Goal: Register for event/course

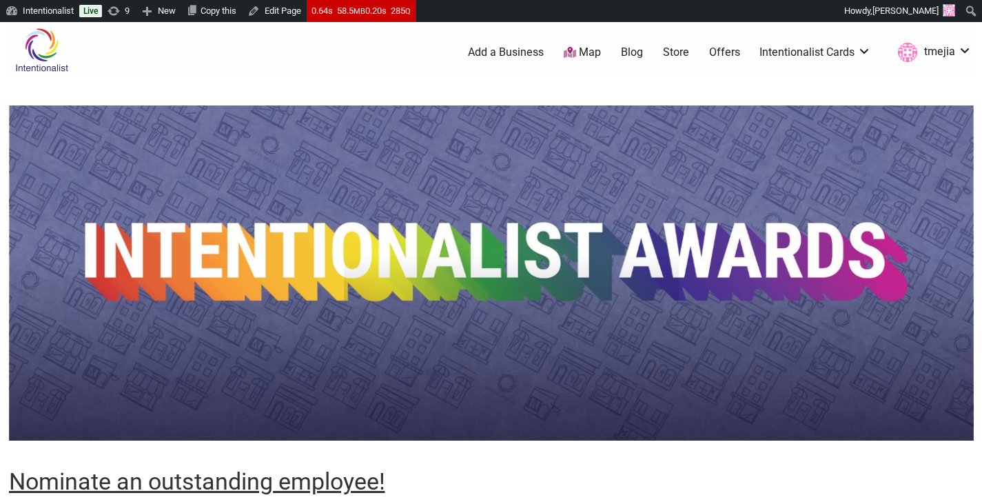
click at [496, 148] on img at bounding box center [491, 272] width 965 height 335
click at [45, 62] on img at bounding box center [41, 50] width 65 height 45
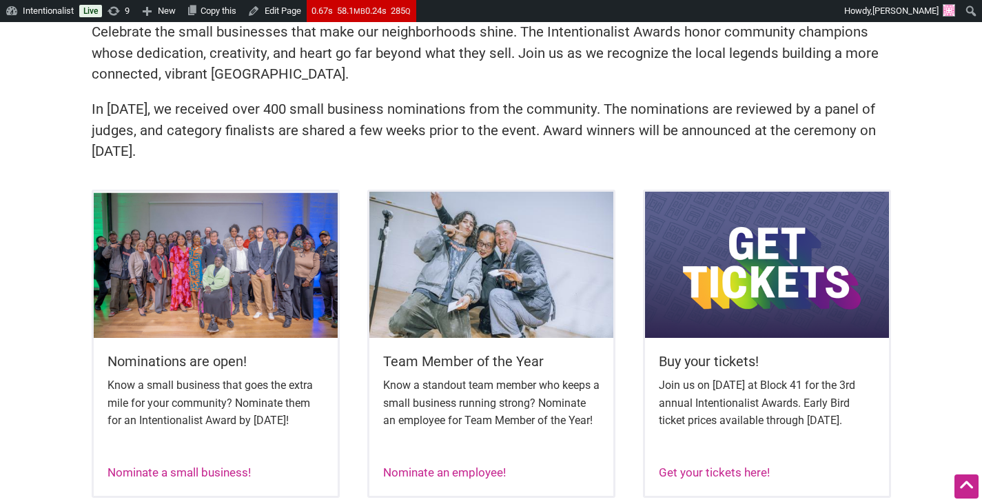
scroll to position [483, 0]
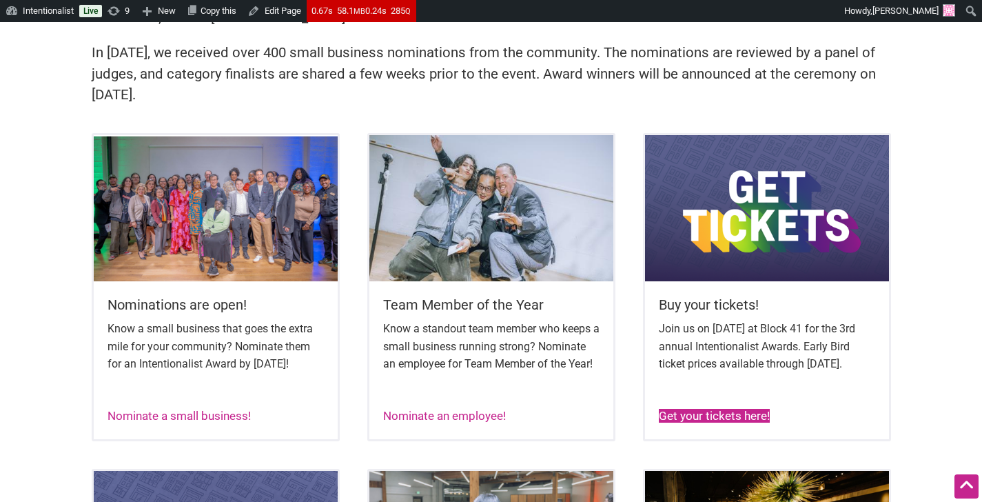
click at [693, 422] on link "Get your tickets here!" at bounding box center [714, 416] width 111 height 14
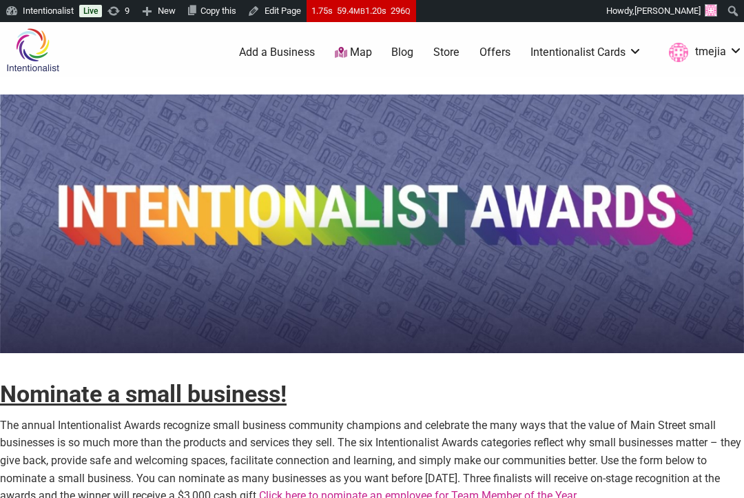
click at [26, 52] on img at bounding box center [32, 50] width 65 height 45
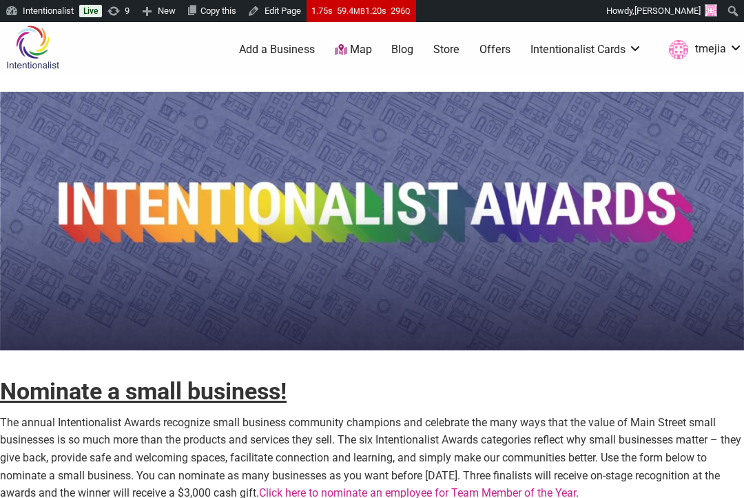
scroll to position [11, 0]
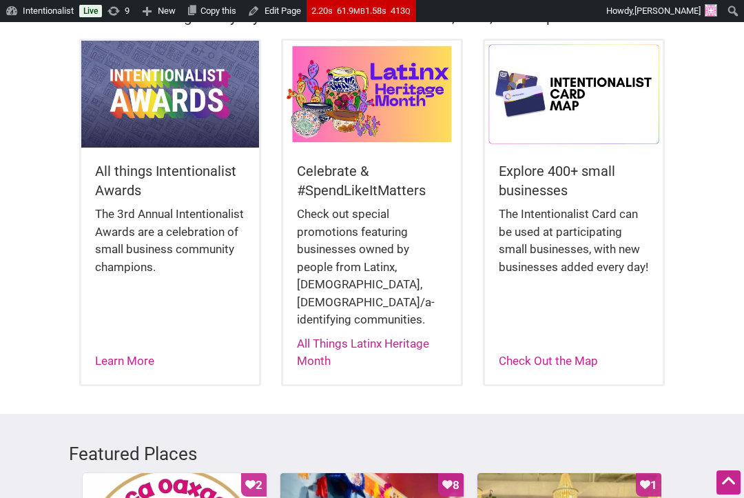
scroll to position [406, 0]
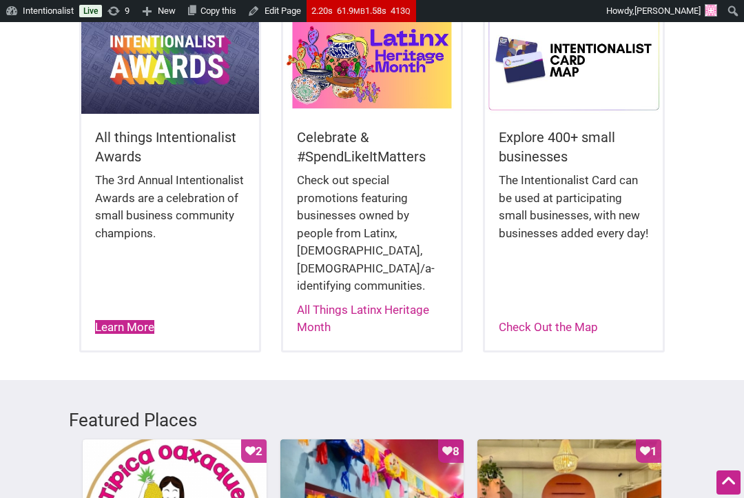
click at [145, 320] on link "Learn More" at bounding box center [124, 327] width 59 height 14
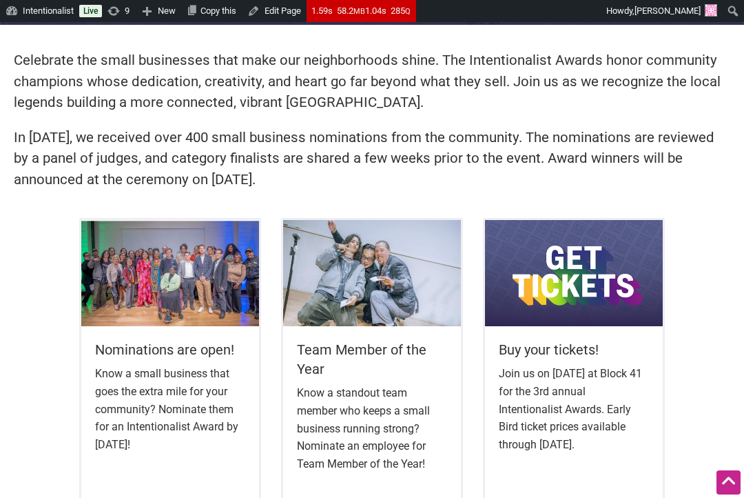
scroll to position [496, 0]
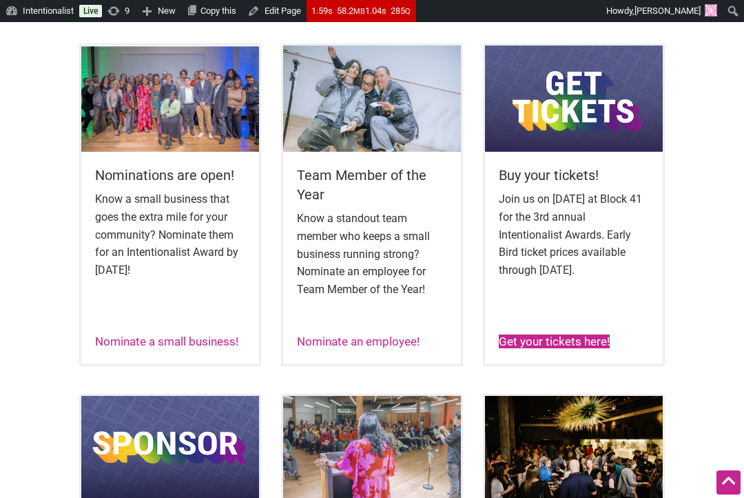
click at [553, 340] on link "Get your tickets here!" at bounding box center [554, 341] width 111 height 14
